Goal: Transaction & Acquisition: Book appointment/travel/reservation

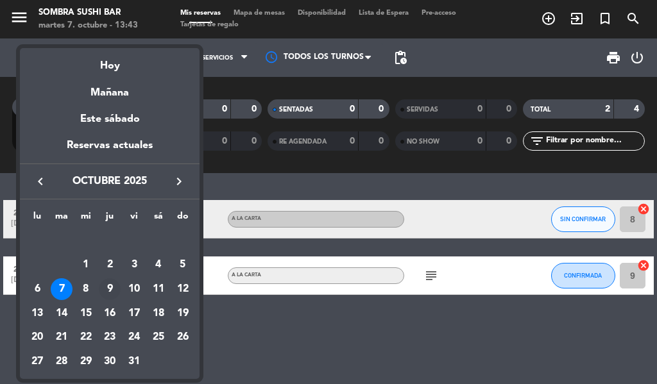
click at [114, 281] on div "9" at bounding box center [110, 289] width 22 height 22
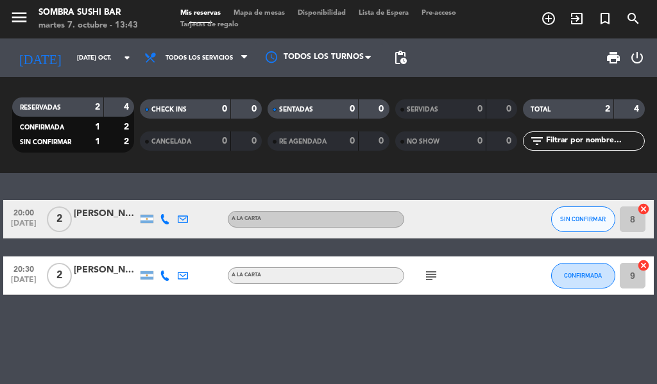
type input "[DEMOGRAPHIC_DATA] [DATE]"
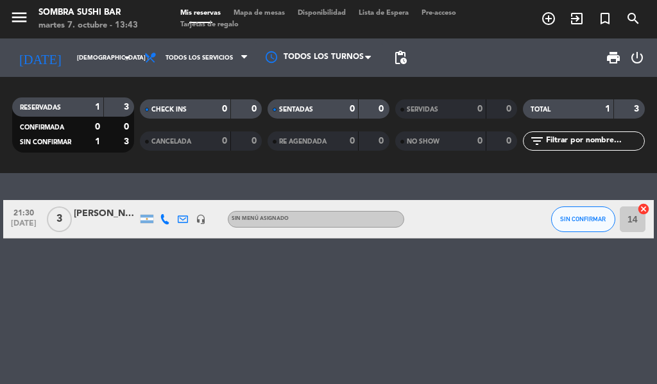
click at [544, 19] on icon "add_circle_outline" at bounding box center [548, 18] width 15 height 15
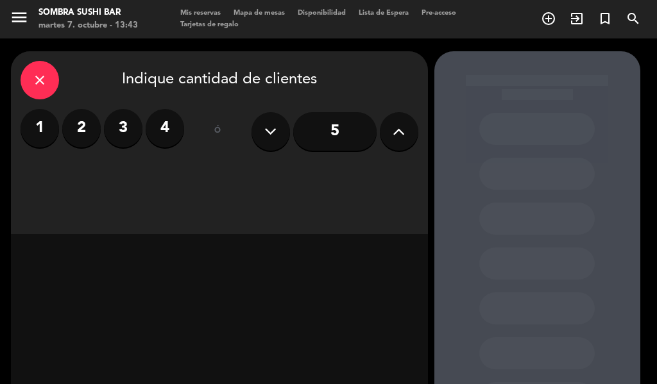
click at [88, 128] on label "2" at bounding box center [81, 128] width 38 height 38
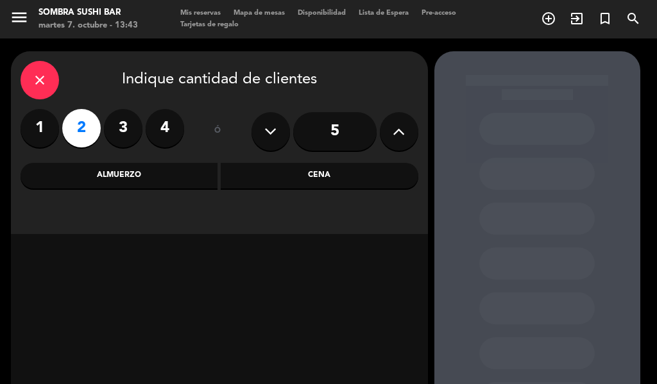
click at [328, 169] on div "Cena" at bounding box center [320, 176] width 198 height 26
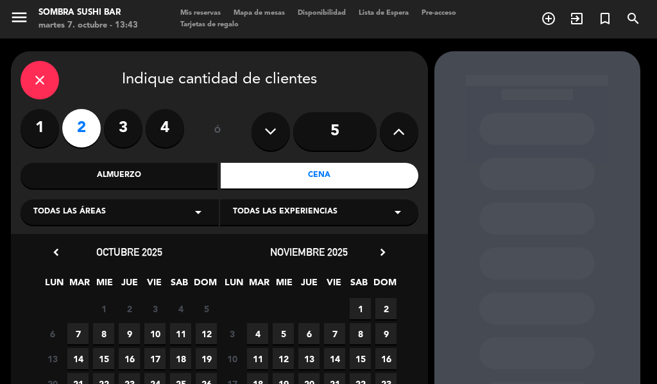
click at [126, 327] on span "9" at bounding box center [129, 333] width 21 height 21
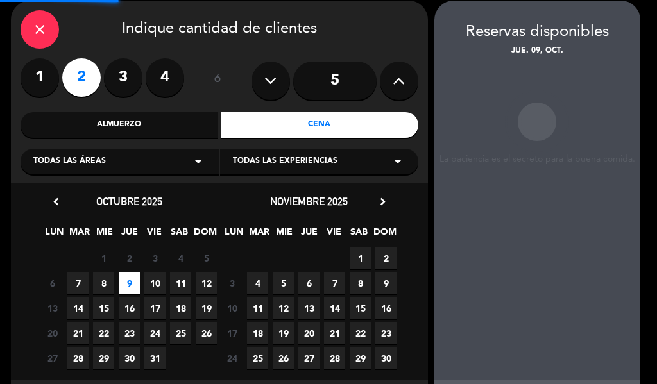
scroll to position [51, 0]
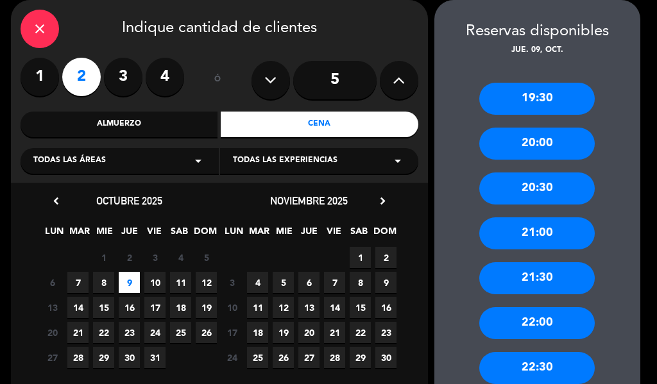
click at [569, 191] on div "20:30" at bounding box center [536, 189] width 115 height 32
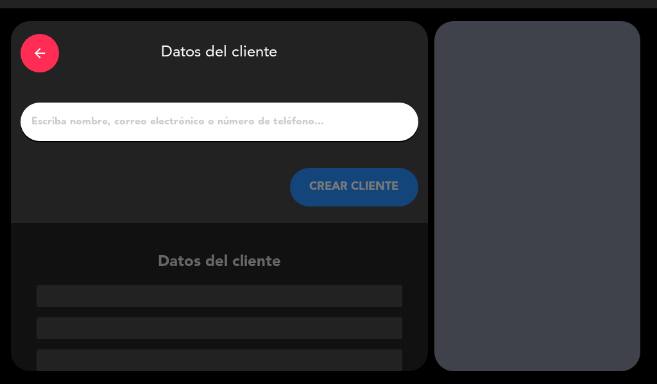
scroll to position [30, 0]
click at [297, 125] on input "1" at bounding box center [219, 122] width 379 height 18
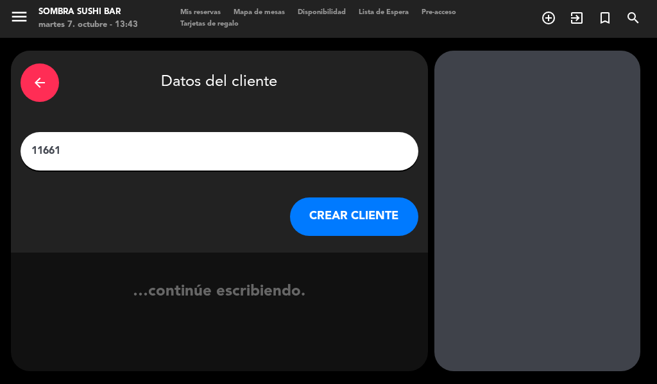
scroll to position [1, 0]
type input "1166143226"
click at [364, 213] on button "CREAR CLIENTE" at bounding box center [354, 217] width 128 height 38
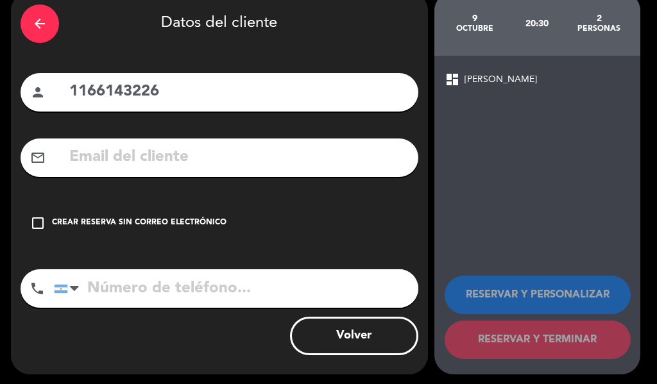
scroll to position [63, 0]
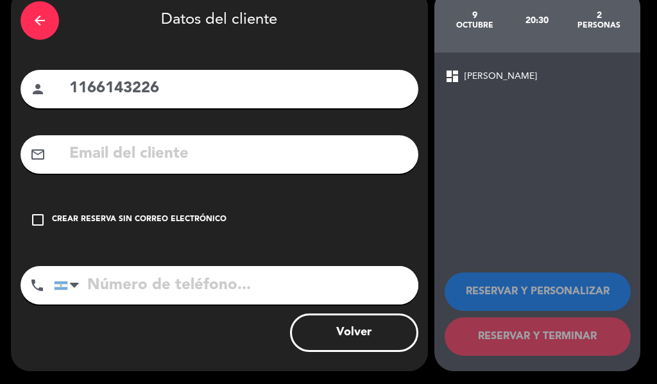
click at [21, 217] on div "check_box_outline_blank Crear reserva sin correo electrónico" at bounding box center [220, 220] width 398 height 38
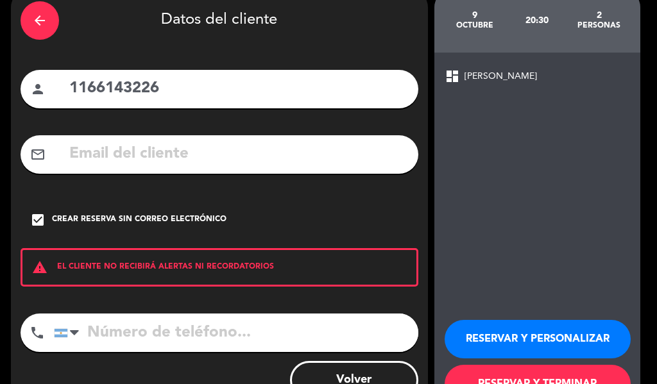
click at [150, 101] on input "1166143226" at bounding box center [238, 89] width 341 height 26
click at [153, 90] on input "1166143226" at bounding box center [238, 89] width 341 height 26
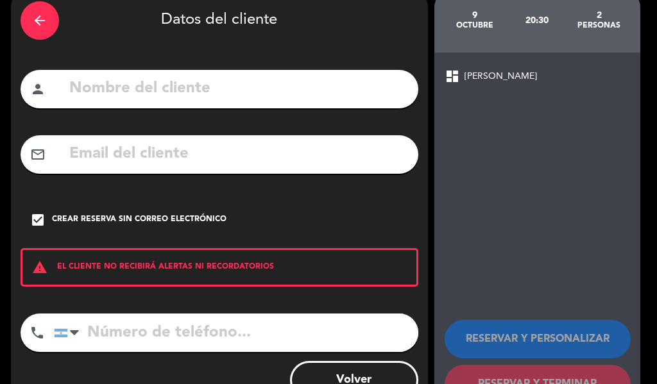
scroll to position [110, 0]
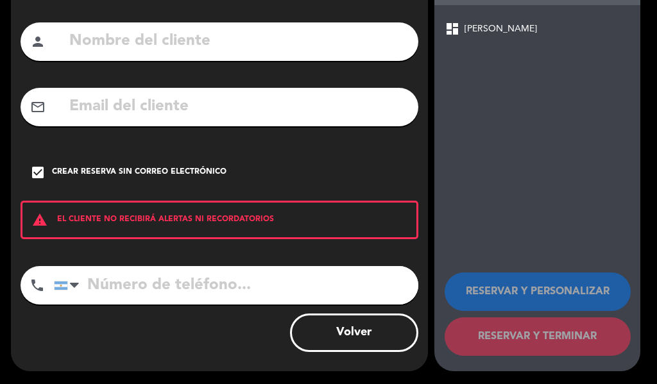
click at [187, 38] on input "text" at bounding box center [238, 41] width 341 height 26
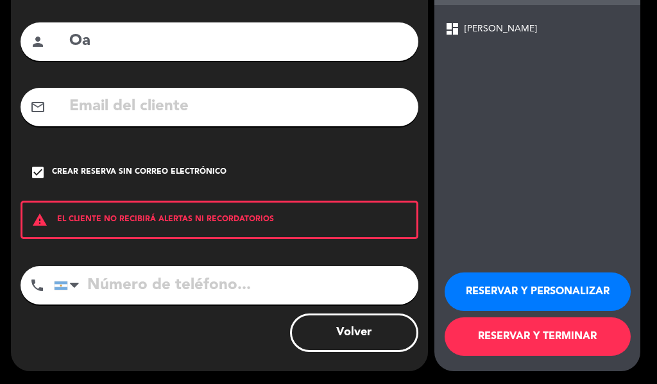
type input "O"
type input "[PERSON_NAME]"
click at [390, 280] on input "tel" at bounding box center [236, 285] width 364 height 38
click at [307, 280] on input "tel" at bounding box center [236, 285] width 364 height 38
paste input "1166143226"
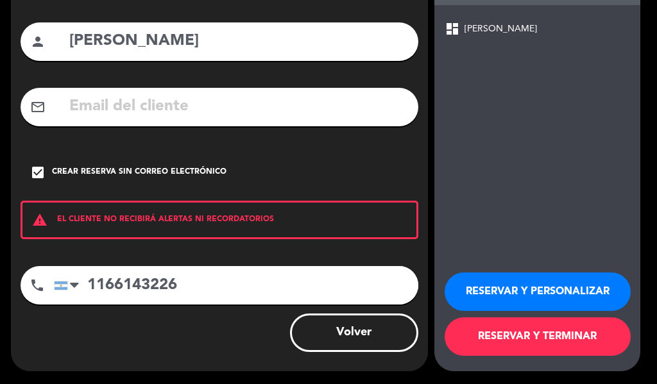
type input "1166143226"
click at [568, 340] on button "RESERVAR Y TERMINAR" at bounding box center [538, 337] width 186 height 38
